Goal: Find specific page/section: Find specific page/section

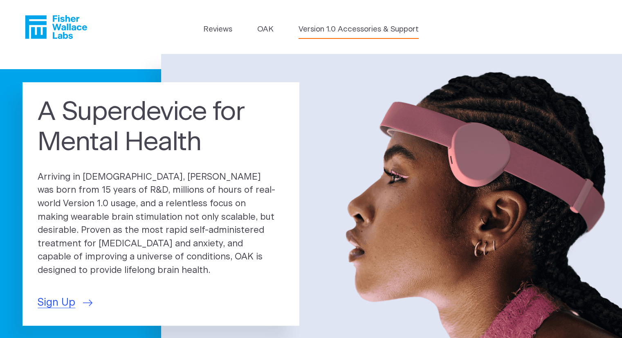
click at [345, 27] on link "Version 1.0 Accessories & Support" at bounding box center [358, 29] width 120 height 11
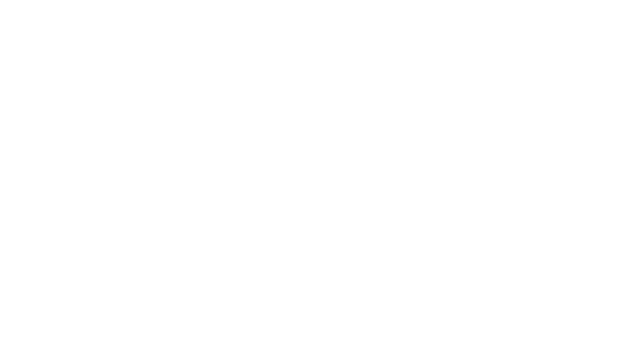
scroll to position [225, 0]
